Goal: Find specific page/section: Find specific page/section

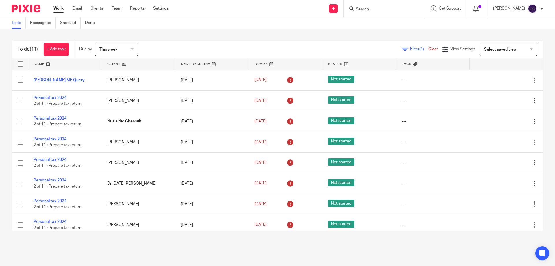
click at [132, 48] on div "This week This week" at bounding box center [116, 49] width 43 height 13
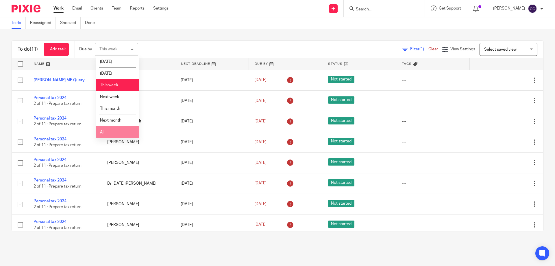
click at [104, 131] on span "All" at bounding box center [102, 132] width 4 height 4
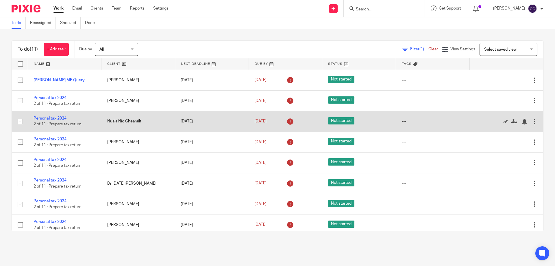
scroll to position [66, 0]
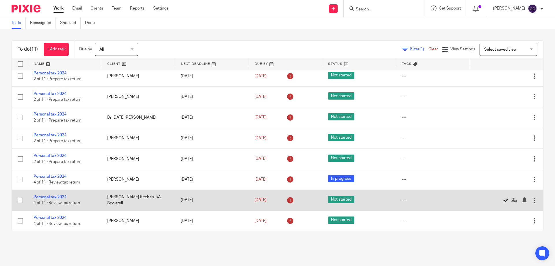
click at [503, 199] on icon at bounding box center [506, 200] width 6 height 6
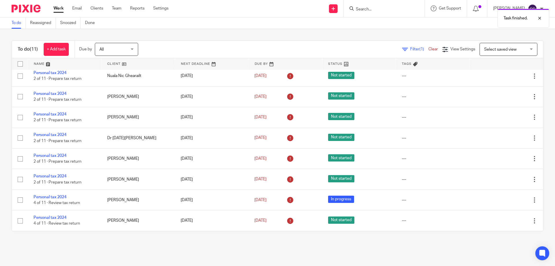
scroll to position [45, 0]
